Goal: Task Accomplishment & Management: Complete application form

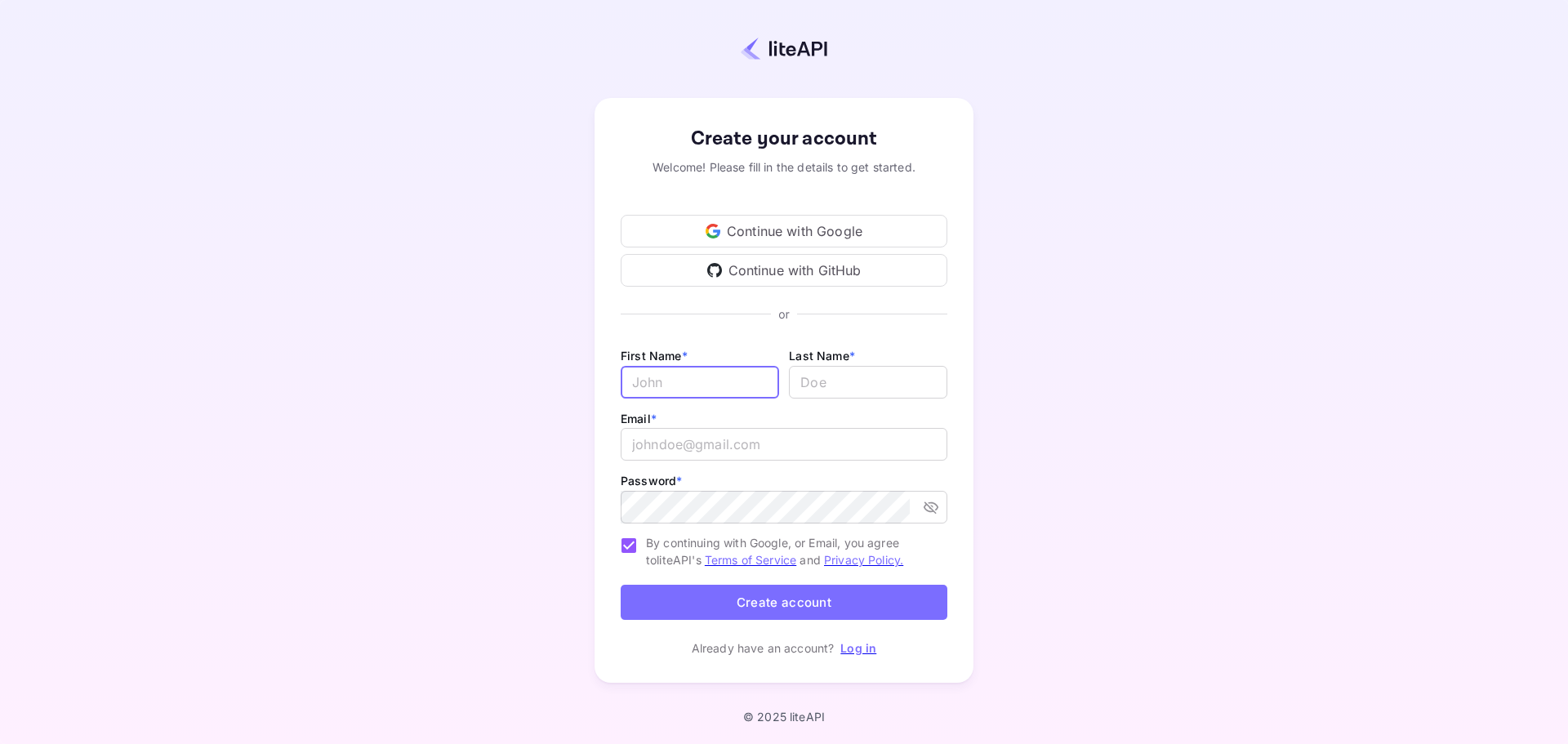
click at [721, 383] on input "Email *" at bounding box center [700, 381] width 159 height 33
type input "[PERSON_NAME]"
type input "Davids"
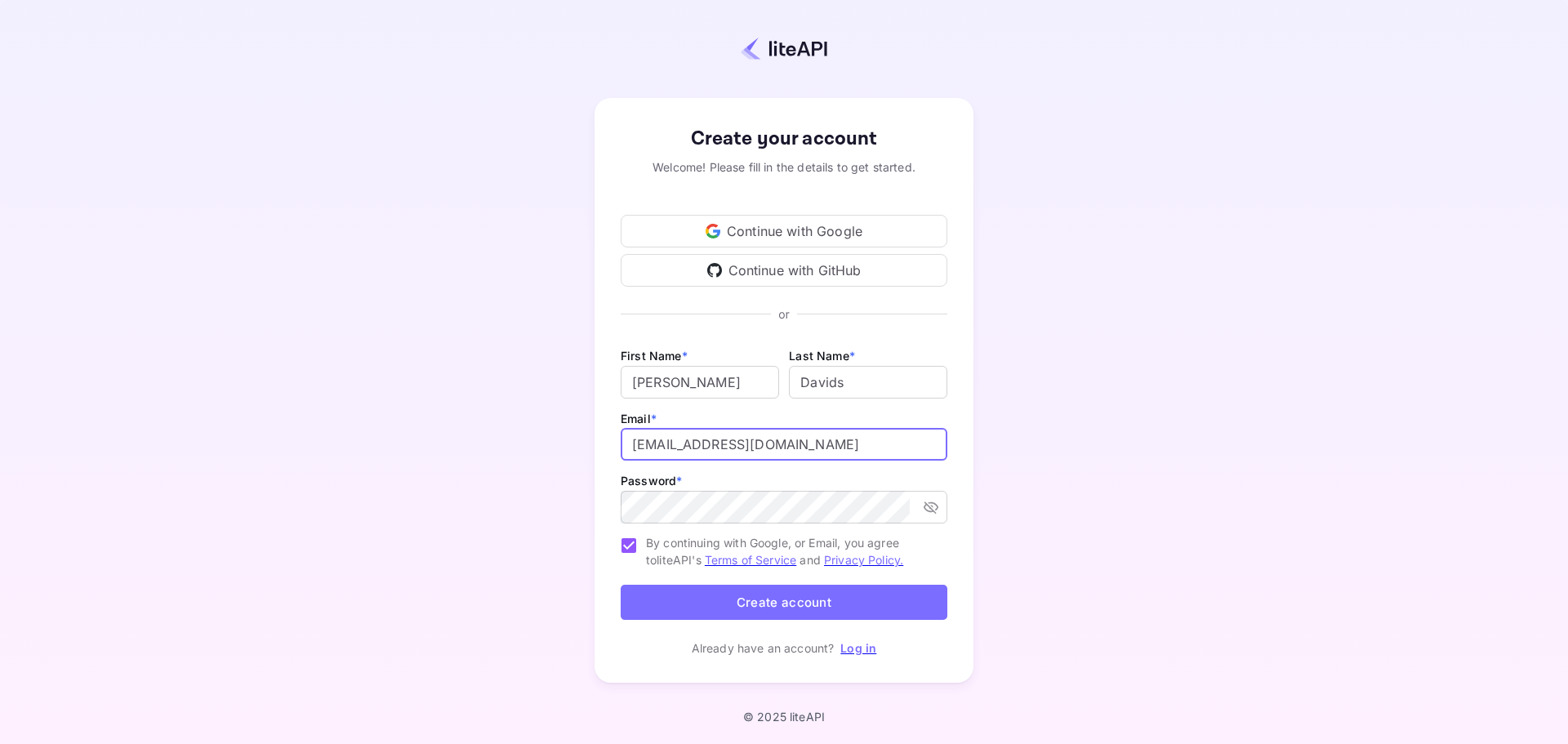
drag, startPoint x: 814, startPoint y: 443, endPoint x: 594, endPoint y: 441, distance: 220.0
click at [594, 441] on div "Create your account Welcome! Please fill in the details to get started. Continu…" at bounding box center [784, 390] width 1424 height 638
paste input "va.ra.de.[PERSON_NAME]"
type input "[EMAIL_ADDRESS][PERSON_NAME][DOMAIN_NAME]"
drag, startPoint x: 799, startPoint y: 604, endPoint x: 727, endPoint y: 673, distance: 99.7
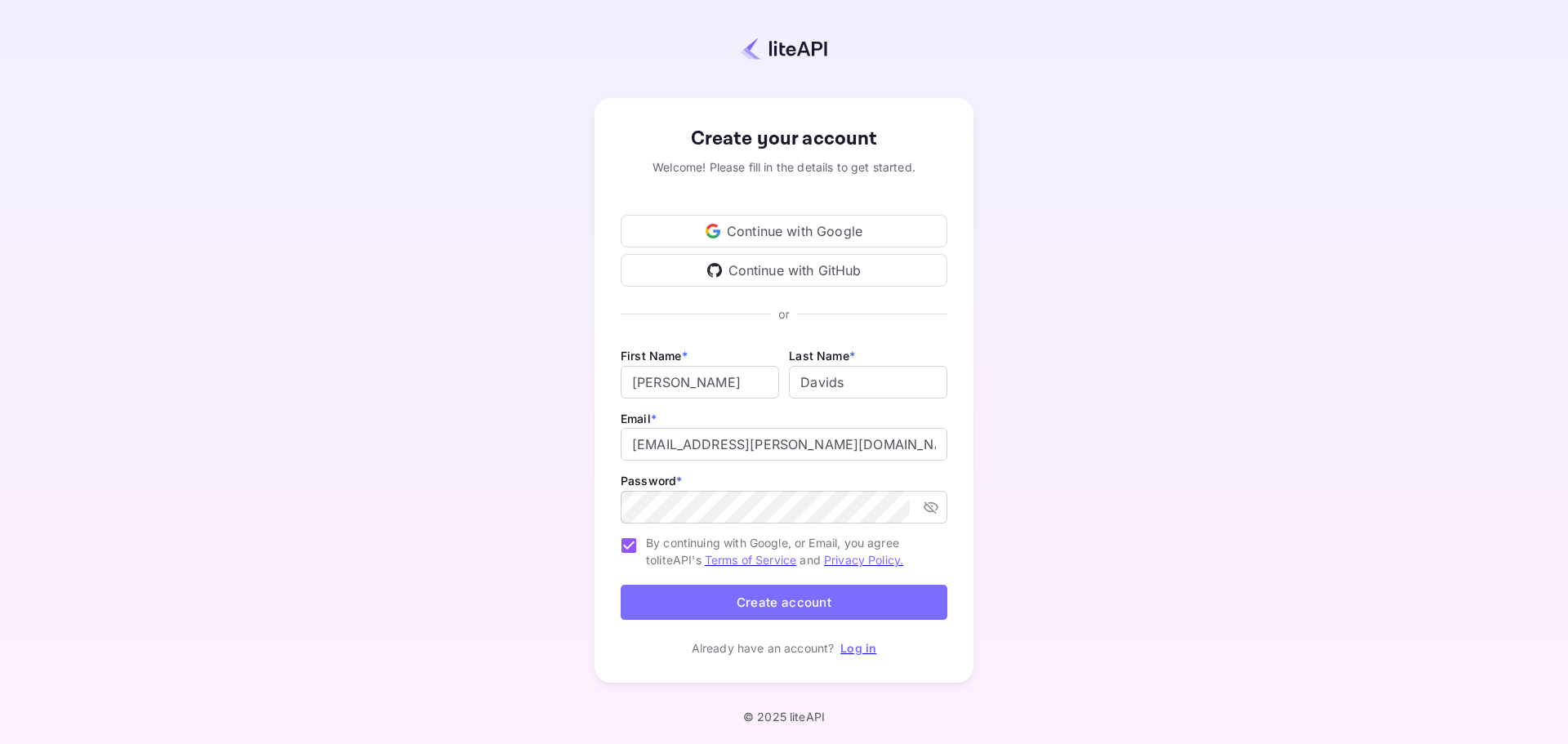
click at [731, 677] on div "Create your account Welcome! Please fill in the details to get started. Continu…" at bounding box center [784, 390] width 379 height 585
click at [768, 225] on div "Continue with Google" at bounding box center [784, 231] width 326 height 33
